Goal: Information Seeking & Learning: Check status

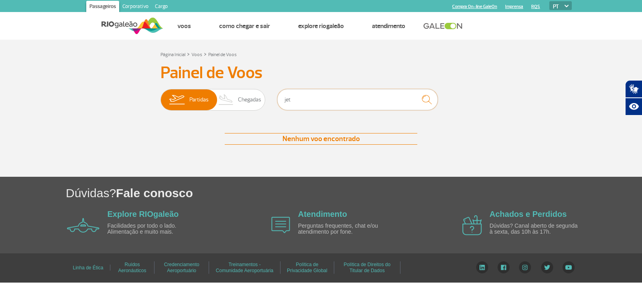
type input "jetsmart"
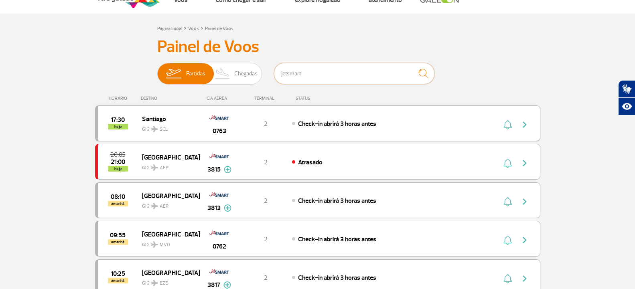
scroll to position [40, 0]
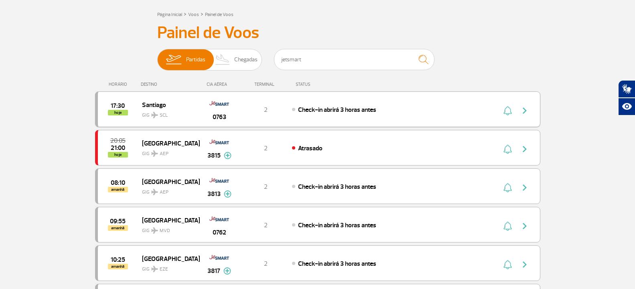
click at [347, 110] on span "Check-in abrirá 3 horas antes" at bounding box center [337, 110] width 78 height 8
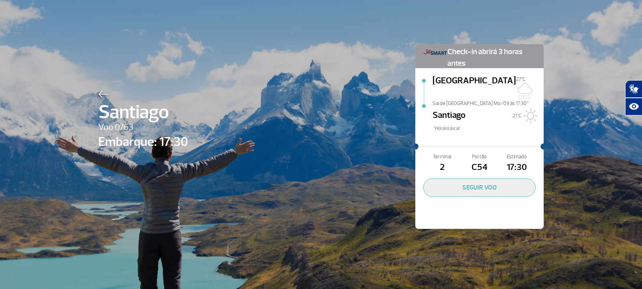
click at [111, 97] on div at bounding box center [143, 93] width 90 height 10
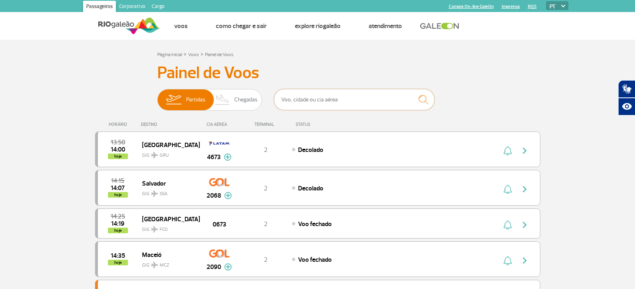
click at [296, 97] on input "text" at bounding box center [354, 99] width 160 height 21
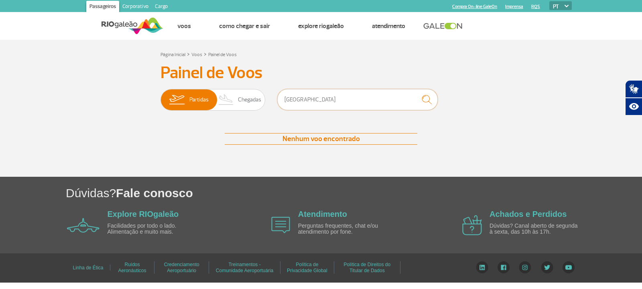
type input "sao paulo"
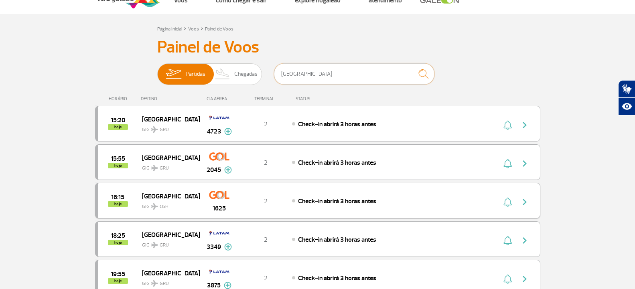
scroll to position [40, 0]
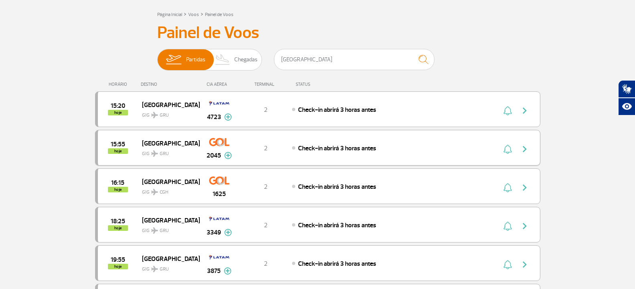
click at [225, 159] on img at bounding box center [228, 155] width 8 height 7
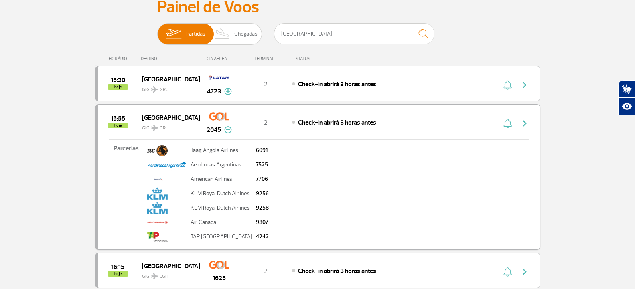
scroll to position [80, 0]
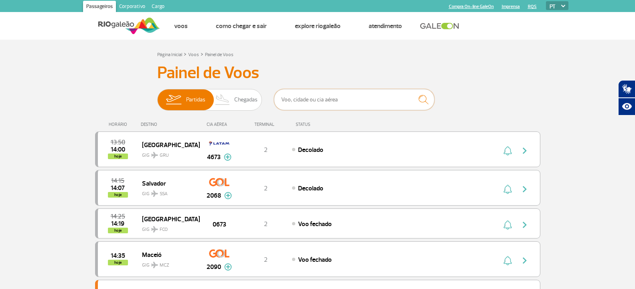
click at [343, 101] on input "text" at bounding box center [354, 99] width 160 height 21
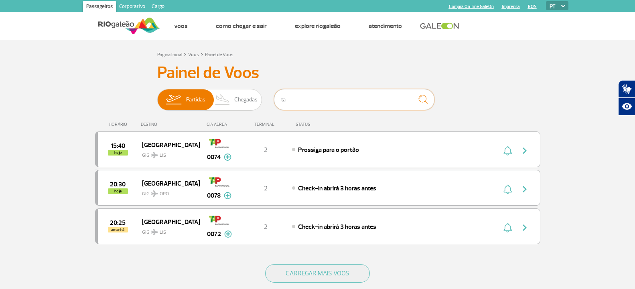
type input "t"
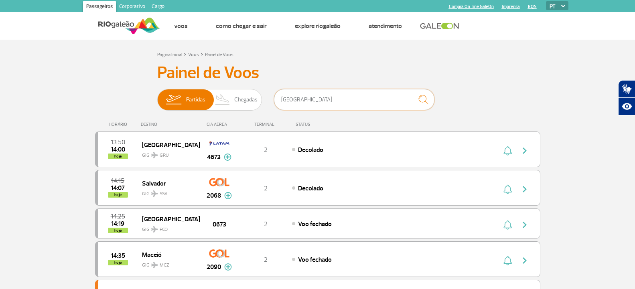
type input "[GEOGRAPHIC_DATA]"
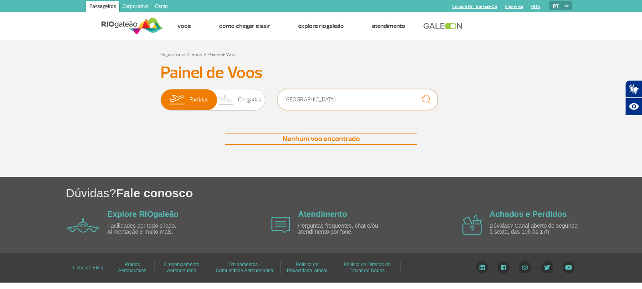
click at [355, 101] on input "[GEOGRAPHIC_DATA]" at bounding box center [357, 99] width 160 height 21
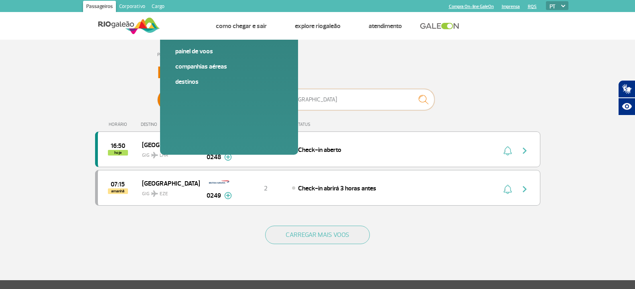
type input "[DEMOGRAPHIC_DATA]"
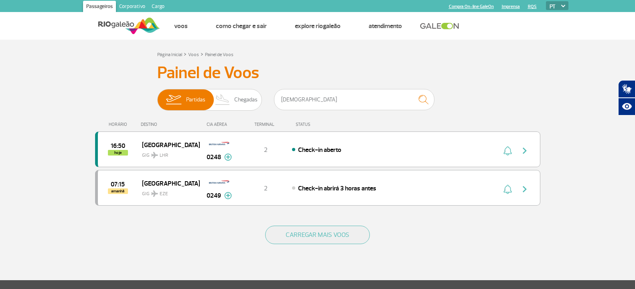
click at [288, 111] on div "[DEMOGRAPHIC_DATA]" at bounding box center [354, 101] width 160 height 24
click at [293, 101] on input "[DEMOGRAPHIC_DATA]" at bounding box center [354, 99] width 160 height 21
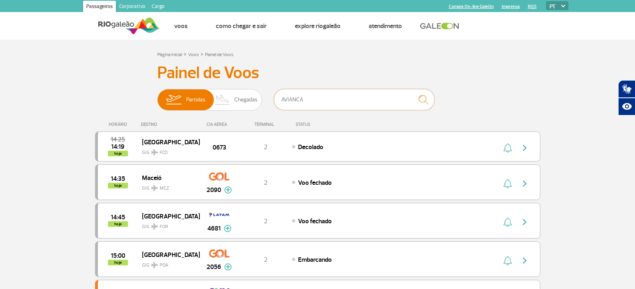
type input "AVIANCA"
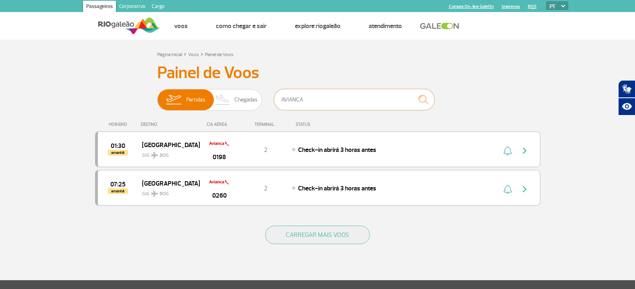
click at [300, 97] on input "AVIANCA" at bounding box center [354, 99] width 160 height 21
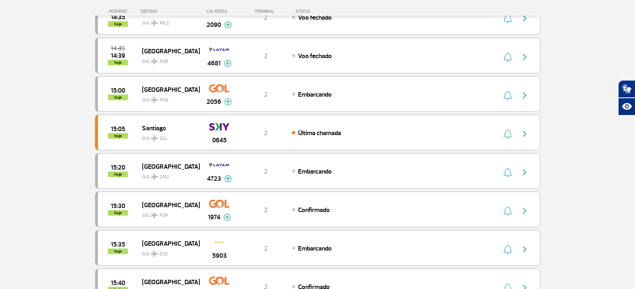
scroll to position [241, 0]
